Goal: Task Accomplishment & Management: Complete application form

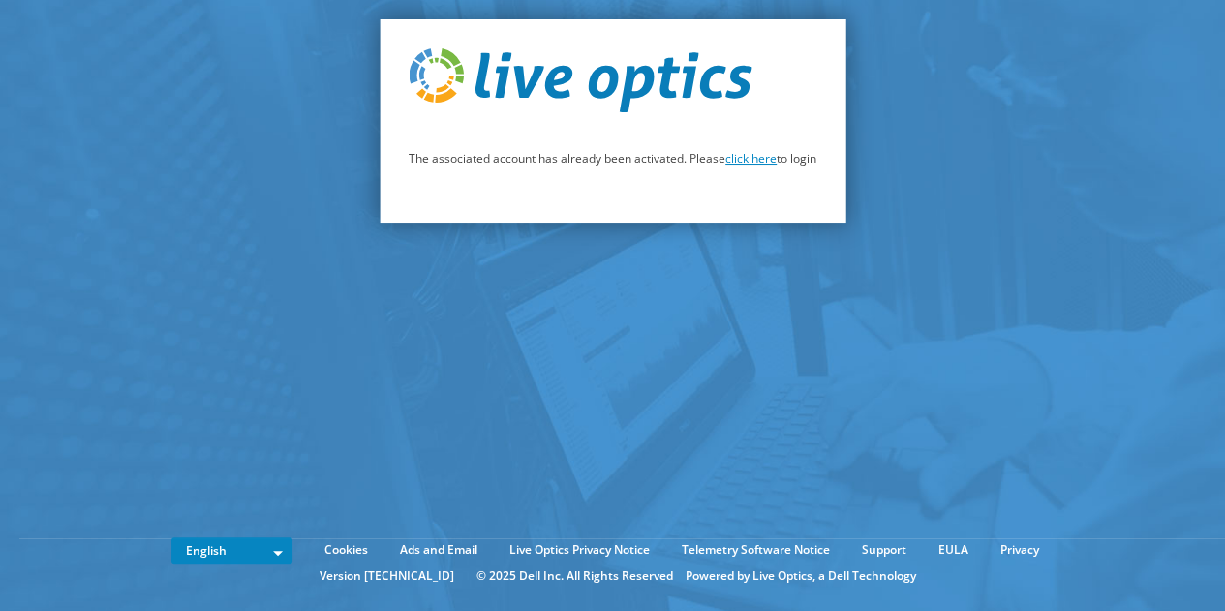
click at [750, 158] on link "click here" at bounding box center [750, 158] width 51 height 16
click at [765, 165] on link "click here" at bounding box center [750, 158] width 51 height 16
